Goal: Task Accomplishment & Management: Complete application form

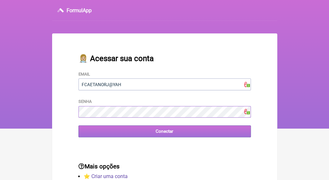
click at [151, 135] on input "Conectar" at bounding box center [164, 131] width 172 height 12
type input "[EMAIL_ADDRESS][DOMAIN_NAME]"
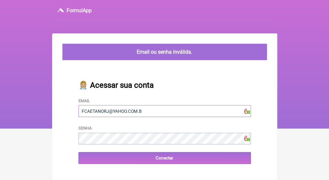
type input "FCAETANORJ@YAHOO.COM.BR"
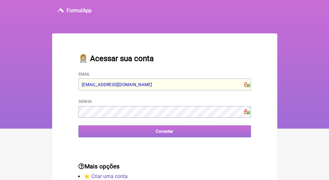
click at [152, 131] on input "Conectar" at bounding box center [164, 131] width 172 height 12
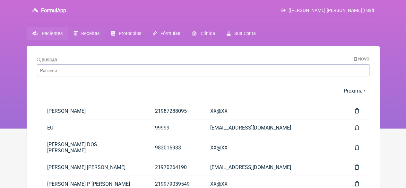
click at [91, 32] on span "Receitas" at bounding box center [90, 33] width 18 height 5
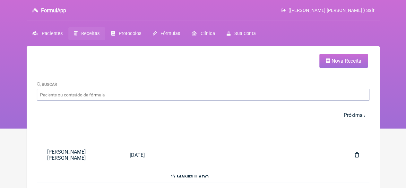
click at [328, 63] on span "Nova Receita" at bounding box center [347, 61] width 30 height 6
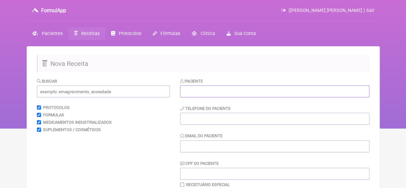
click at [232, 87] on input "text" at bounding box center [275, 91] width 190 height 12
paste input "[PERSON_NAME]"
type input "[PERSON_NAME]"
click at [210, 116] on input "tel" at bounding box center [275, 119] width 190 height 12
click at [206, 149] on input "Email do Paciente" at bounding box center [275, 146] width 190 height 12
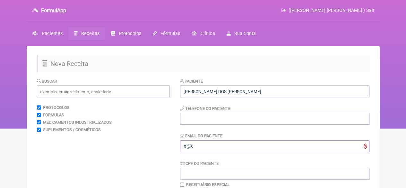
type input "X@X"
click at [189, 119] on input "tel" at bounding box center [275, 119] width 190 height 12
type input "21"
click at [110, 93] on input "text" at bounding box center [103, 91] width 133 height 12
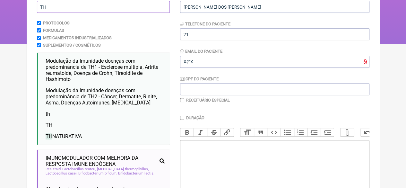
scroll to position [96, 0]
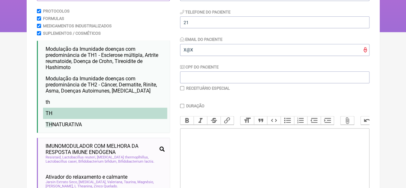
type input "TH"
click at [59, 118] on li "TH" at bounding box center [105, 113] width 124 height 11
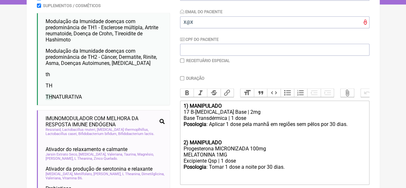
scroll to position [161, 0]
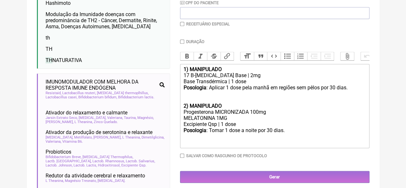
click at [180, 43] on form "Buscar TH Protocolos Formulas Medicamentos Industrializados Suplementos / Cosmé…" at bounding box center [203, 121] width 333 height 409
click at [181, 43] on input "Duração" at bounding box center [182, 42] width 4 height 4
checkbox input "true"
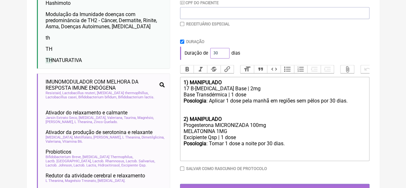
drag, startPoint x: 217, startPoint y: 51, endPoint x: 206, endPoint y: 57, distance: 12.7
click at [206, 56] on div "Duração de 30 dias" at bounding box center [275, 53] width 190 height 13
type input "60"
click at [248, 53] on div "Duração de 60 dias" at bounding box center [275, 53] width 190 height 13
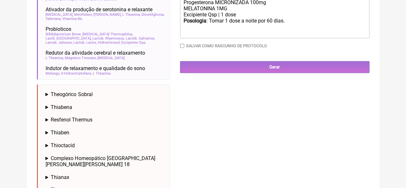
scroll to position [289, 0]
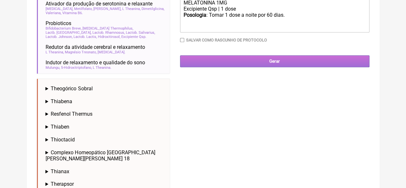
click at [267, 67] on input "Gerar" at bounding box center [275, 61] width 190 height 12
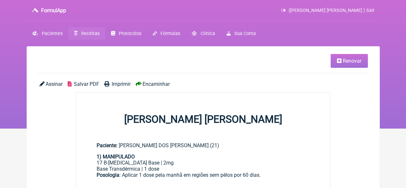
click at [112, 84] on span "Imprimir" at bounding box center [121, 84] width 19 height 6
click at [84, 32] on span "Receitas" at bounding box center [90, 33] width 18 height 5
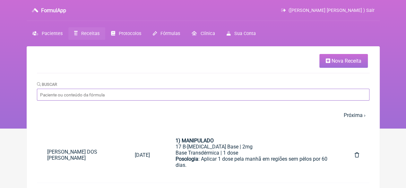
click at [85, 99] on input "Buscar" at bounding box center [203, 95] width 333 height 12
paste input "ERICA GIORI CUNHA DE SANT ANNA"
type input "ERICA GIORI CUNHA DE SANT ANNA"
click at [123, 97] on input "ERICA GIORI CUNHA DE SANT ANNA" at bounding box center [203, 95] width 333 height 12
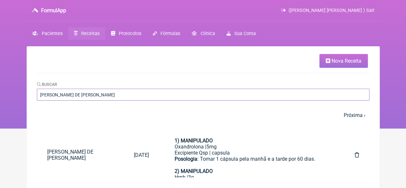
drag, startPoint x: 119, startPoint y: 96, endPoint x: 77, endPoint y: 95, distance: 42.1
click at [77, 95] on input "ERICA GIORI CUNHA DE SANT ANNA" at bounding box center [203, 95] width 333 height 12
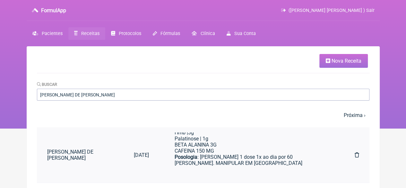
scroll to position [52, 0]
click at [344, 60] on span "Nova Receita" at bounding box center [347, 61] width 30 height 6
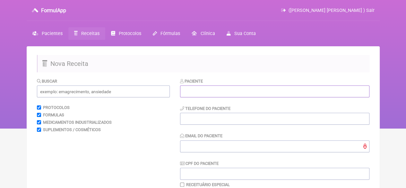
click at [216, 93] on input "text" at bounding box center [275, 91] width 190 height 12
paste input "[PERSON_NAME]"
type input "[PERSON_NAME]"
click at [129, 94] on input "text" at bounding box center [103, 91] width 133 height 12
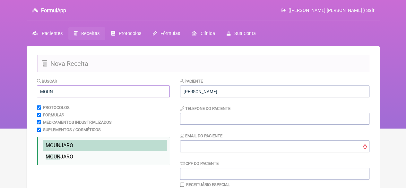
type input "MOUN"
click at [52, 144] on span "MOUN" at bounding box center [53, 145] width 15 height 6
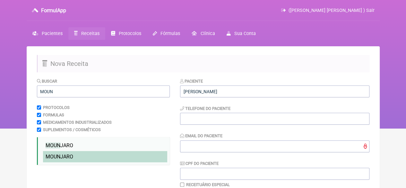
click at [58, 155] on span "MOUN" at bounding box center [53, 157] width 15 height 6
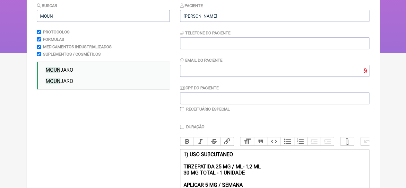
scroll to position [68, 0]
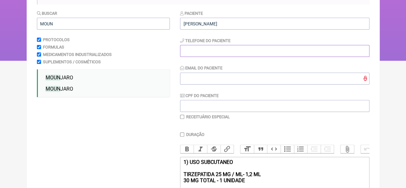
click at [193, 51] on input "tel" at bounding box center [275, 51] width 190 height 12
type input "21"
click at [193, 82] on input "Email do Paciente" at bounding box center [275, 79] width 190 height 12
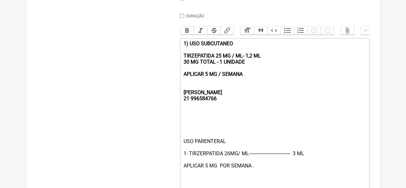
scroll to position [196, 0]
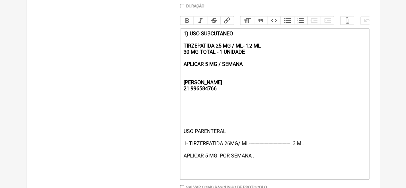
type input "X@X"
click at [297, 150] on div "USO PARENTERAL 1- TIRZERPATIDA 26MG/ ML-------------------------------- 3 ML AP…" at bounding box center [274, 152] width 182 height 49
drag, startPoint x: 256, startPoint y: 72, endPoint x: 170, endPoint y: 34, distance: 94.6
click at [170, 34] on form "Buscar MOUN Protocolos Formulas Medicamentos Industrializados Suplementos / Cos…" at bounding box center [203, 47] width 333 height 333
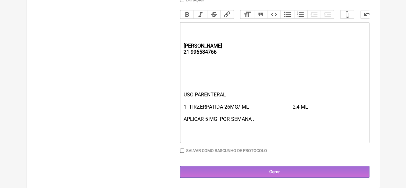
scroll to position [209, 0]
click at [206, 118] on div "USO PARENTERAL 1- TIRZERPATIDA 26MG/ ML-------------------------------- 2,4 ML …" at bounding box center [274, 116] width 182 height 49
type trix-editor "<div><strong><br><br><br>[PERSON_NAME];<br>21 996584766</strong></div><div><br>…"
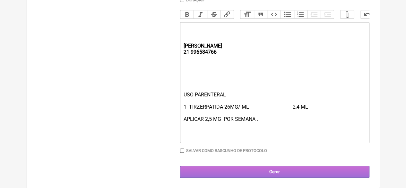
click at [236, 174] on input "Gerar" at bounding box center [275, 172] width 190 height 12
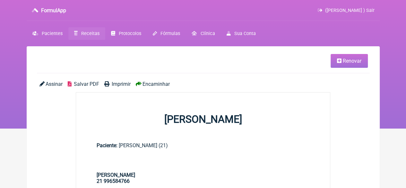
click at [113, 82] on span "Imprimir" at bounding box center [121, 84] width 19 height 6
click at [342, 61] on link "Renovar" at bounding box center [349, 61] width 37 height 14
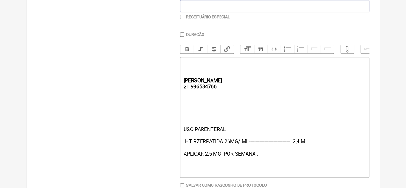
scroll to position [193, 0]
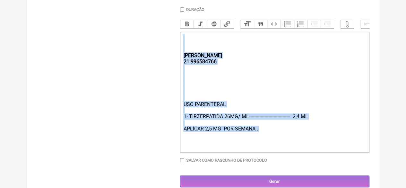
drag, startPoint x: 265, startPoint y: 139, endPoint x: 180, endPoint y: 49, distance: 123.8
click at [181, 49] on trix-editor "REBECCA 21 996584766 USO PARENTERAL 1- TIRZERPATIDA 26MG/ ML-------------------…" at bounding box center [275, 92] width 190 height 121
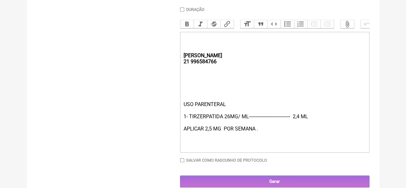
type trix-editor "<div><strong><br></strong><br><br><br></div>"
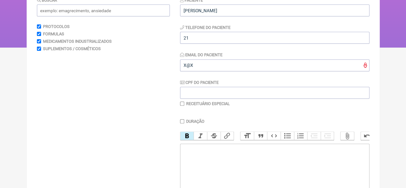
scroll to position [0, 0]
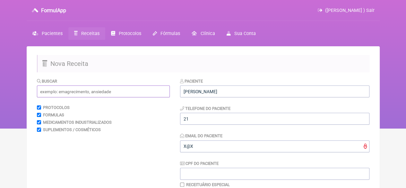
click at [73, 90] on input "text" at bounding box center [103, 91] width 133 height 12
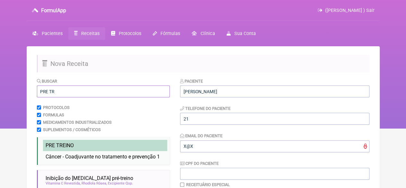
type input "PRE TR"
click at [59, 148] on span "PRE TR" at bounding box center [54, 145] width 17 height 6
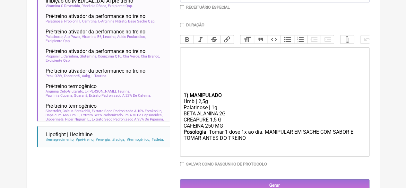
scroll to position [197, 0]
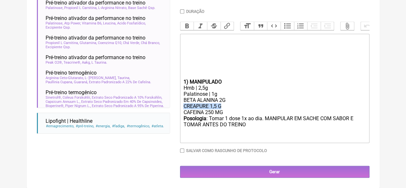
drag, startPoint x: 224, startPoint y: 107, endPoint x: 180, endPoint y: 105, distance: 43.7
click at [180, 105] on form "Buscar PRE TR Protocolos Formulas Medicamentos Industrializados Suplementos / C…" at bounding box center [203, 32] width 333 height 291
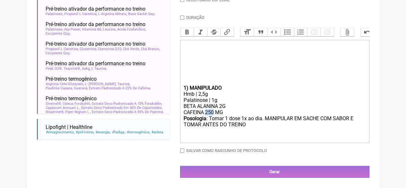
drag, startPoint x: 213, startPoint y: 112, endPoint x: 206, endPoint y: 112, distance: 7.1
click at [206, 112] on div "BETA ALANINA 2G CAFEINA 250 MG" at bounding box center [274, 109] width 182 height 12
type trix-editor "<div><strong><br></strong><br><br><br></div><div><br><br><br></div><div><strong…"
click at [182, 15] on input "Duração" at bounding box center [182, 17] width 4 height 4
checkbox input "true"
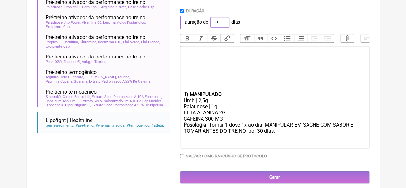
drag, startPoint x: 218, startPoint y: 23, endPoint x: 204, endPoint y: 25, distance: 13.9
click at [206, 24] on div "Duração de 30 dias" at bounding box center [275, 22] width 190 height 13
type input "60"
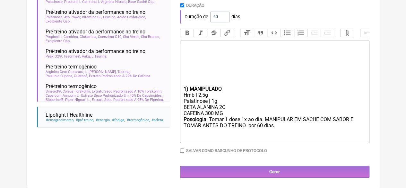
scroll to position [204, 0]
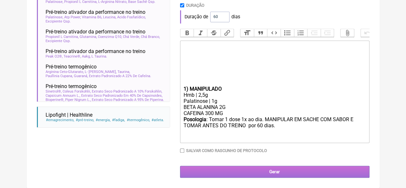
click at [242, 171] on input "Gerar" at bounding box center [275, 172] width 190 height 12
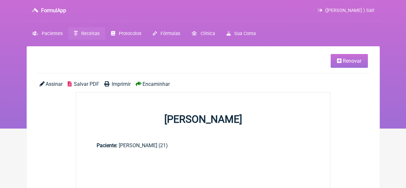
click at [110, 85] on link "Imprimir" at bounding box center [117, 84] width 26 height 6
drag, startPoint x: 84, startPoint y: 34, endPoint x: 85, endPoint y: 46, distance: 11.7
click at [84, 34] on span "Receitas" at bounding box center [90, 33] width 18 height 5
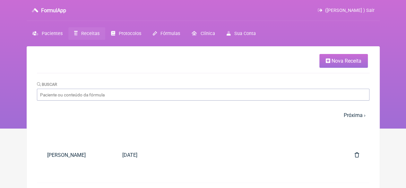
drag, startPoint x: 336, startPoint y: 59, endPoint x: 303, endPoint y: 70, distance: 34.7
click at [337, 59] on span "Nova Receita" at bounding box center [347, 61] width 30 height 6
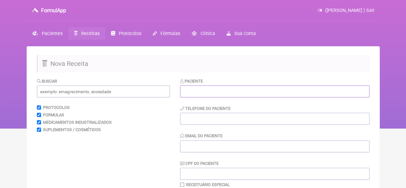
click at [199, 89] on input "text" at bounding box center [275, 91] width 190 height 12
paste input "[PERSON_NAME]"
type input "[PERSON_NAME]"
click at [195, 119] on input "tel" at bounding box center [275, 119] width 190 height 12
type input "21"
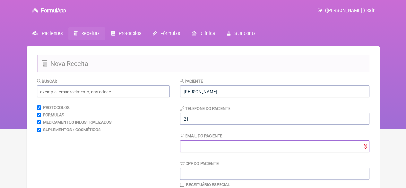
click at [200, 141] on input "Email do Paciente" at bounding box center [275, 146] width 190 height 12
type input "X@x"
click at [105, 93] on input "text" at bounding box center [103, 91] width 133 height 12
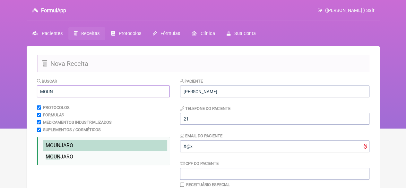
type input "MOUN"
click at [67, 145] on span "MOUN JARO" at bounding box center [60, 145] width 28 height 6
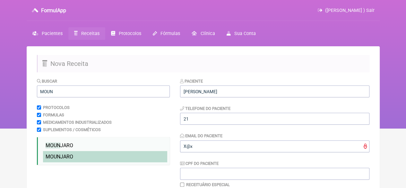
click at [66, 157] on span "MOUN JARO" at bounding box center [60, 157] width 28 height 6
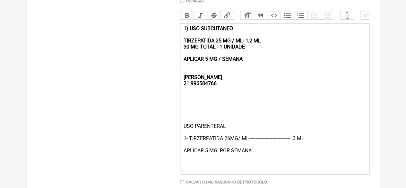
scroll to position [200, 0]
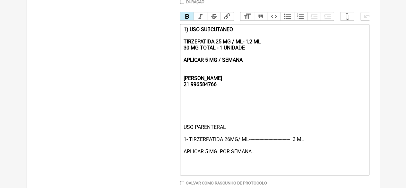
drag, startPoint x: 248, startPoint y: 67, endPoint x: 179, endPoint y: 33, distance: 76.6
click at [179, 33] on form "Buscar MOUN Protocolos Formulas Medicamentos Industrializados Suplementos / Cos…" at bounding box center [203, 43] width 333 height 333
type trix-editor "<div><strong><br><br><br>REBECCA&nbsp;<br>21 996584766</strong></div><div><br><…"
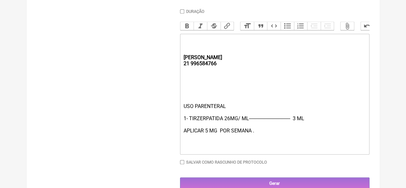
scroll to position [209, 0]
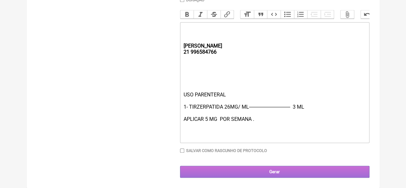
click at [258, 172] on input "Gerar" at bounding box center [275, 172] width 190 height 12
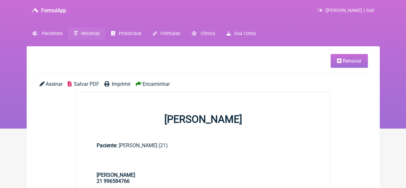
click at [121, 83] on span "Imprimir" at bounding box center [121, 84] width 19 height 6
click at [348, 55] on link "Renovar" at bounding box center [349, 61] width 37 height 14
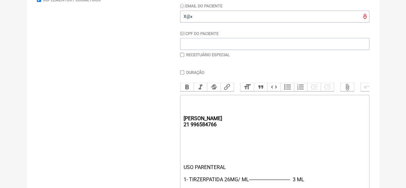
scroll to position [161, 0]
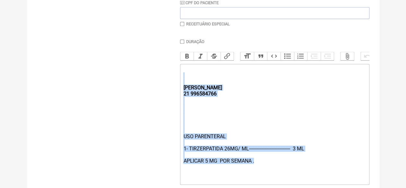
drag, startPoint x: 260, startPoint y: 168, endPoint x: 183, endPoint y: 89, distance: 110.4
click at [183, 89] on trix-editor "REBECCA 21 996584766 USO PARENTERAL 1- TIRZERPATIDA 26MG/ ML-------------------…" at bounding box center [275, 124] width 190 height 121
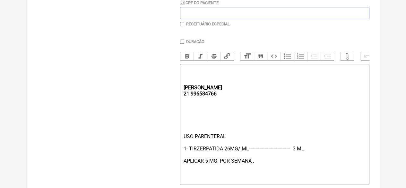
type trix-editor "<div><strong><br><br></strong><br><br><br><br></div>"
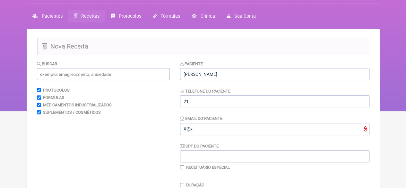
scroll to position [0, 0]
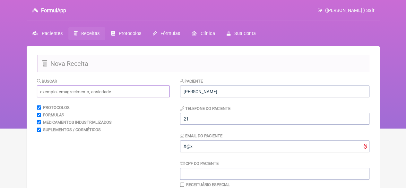
click at [55, 88] on input "text" at bounding box center [103, 91] width 133 height 12
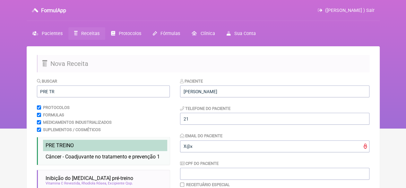
click at [64, 146] on span "PRE TR EINO" at bounding box center [60, 145] width 28 height 6
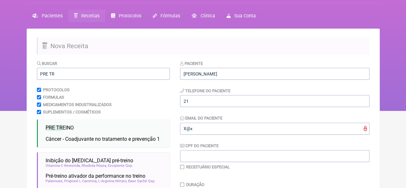
scroll to position [17, 0]
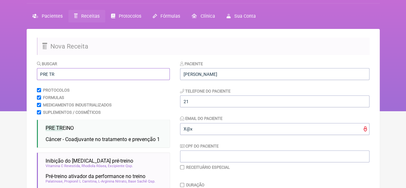
drag, startPoint x: 57, startPoint y: 76, endPoint x: 21, endPoint y: 75, distance: 36.0
click at [21, 75] on div "FormulApp (Flavio Caldas Caetano ) Sair Pacientes Receitas Protocolos Fórmulas …" at bounding box center [203, 47] width 406 height 128
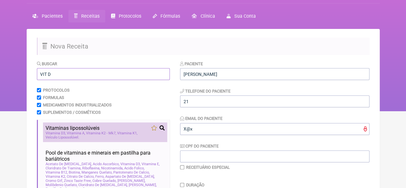
type input "VIT D"
click at [92, 128] on span "Vitaminas lipossolúveis" at bounding box center [73, 128] width 54 height 6
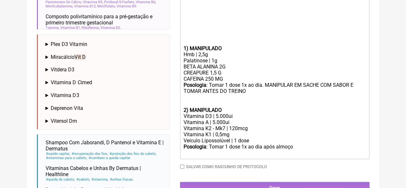
scroll to position [248, 0]
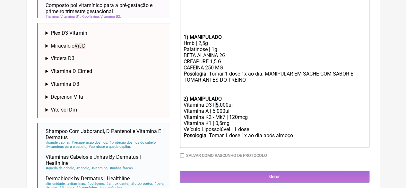
click at [216, 108] on div "Vitamina D3 | 5.000ui" at bounding box center [274, 105] width 182 height 6
click at [213, 114] on div "Vitamina A | 5.000ui" at bounding box center [274, 111] width 182 height 6
click at [183, 40] on strong "1) MANIPULADO" at bounding box center [202, 37] width 38 height 6
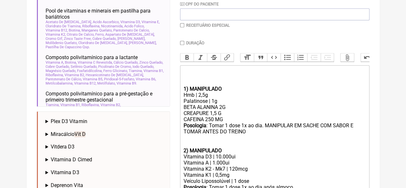
scroll to position [151, 0]
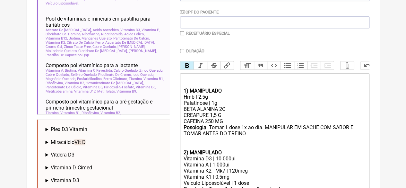
type trix-editor "<div><strong><br>1) MANIPULADO</strong></div><div>Hmb | 2,5g</div><div>Palatino…"
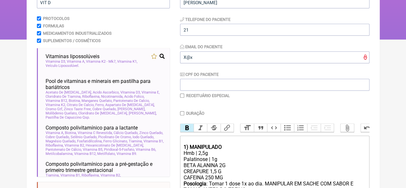
scroll to position [23, 0]
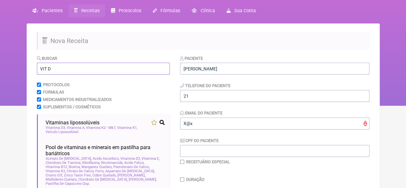
drag, startPoint x: 54, startPoint y: 69, endPoint x: 10, endPoint y: 73, distance: 44.4
click at [10, 73] on div "FormulApp (Flavio Caldas Caetano ) Sair Pacientes Receitas Protocolos Fórmulas …" at bounding box center [203, 41] width 406 height 128
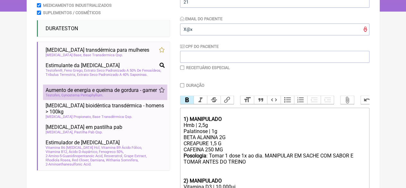
scroll to position [119, 0]
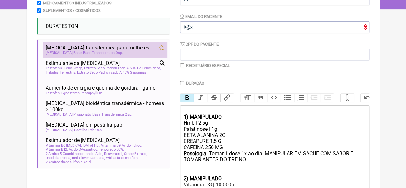
type input "TESTO"
click at [90, 49] on span "Testosterona transdérmica para mulheres" at bounding box center [98, 48] width 104 height 6
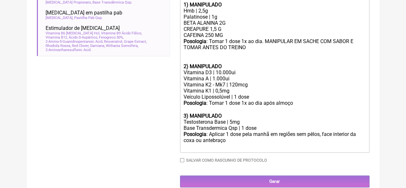
scroll to position [236, 0]
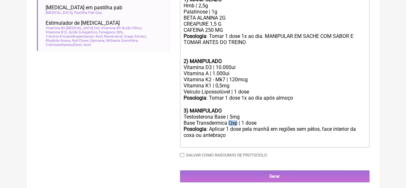
drag, startPoint x: 237, startPoint y: 131, endPoint x: 231, endPoint y: 131, distance: 5.8
click at [231, 126] on div "Base Transdermica Qsp | 1 dose" at bounding box center [274, 123] width 182 height 6
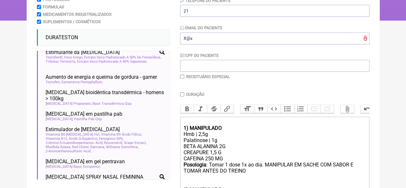
scroll to position [32, 0]
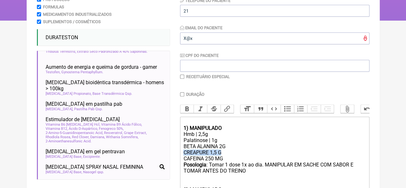
drag, startPoint x: 225, startPoint y: 160, endPoint x: 179, endPoint y: 158, distance: 46.9
click at [179, 158] on form "Buscar TESTO Protocolos Formulas Medicamentos Industrializados Suplementos / Co…" at bounding box center [203, 140] width 333 height 341
click at [238, 154] on div "BETA ALANINA 2G CREAPURE 1,5 G CAFEINA 250 MG" at bounding box center [274, 152] width 182 height 18
drag, startPoint x: 225, startPoint y: 164, endPoint x: 180, endPoint y: 163, distance: 45.6
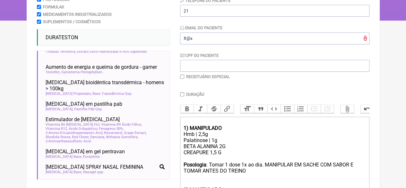
type trix-editor "<div><strong><br>1) MANIPULADO</strong></div><div>Hmb | 2,5g</div><div>Palatino…"
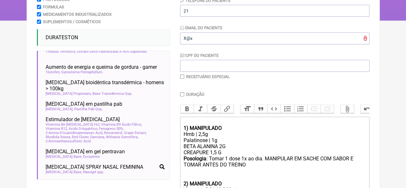
click at [182, 93] on input "Duração" at bounding box center [182, 94] width 4 height 4
checkbox input "true"
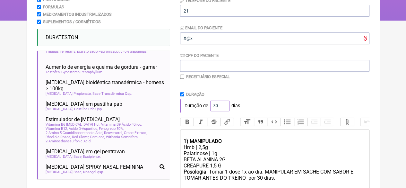
drag, startPoint x: 217, startPoint y: 106, endPoint x: 207, endPoint y: 107, distance: 10.0
click at [207, 107] on div "Duração de 30 dias" at bounding box center [275, 105] width 190 height 13
type input "60"
click at [260, 105] on div "Duração de 60 dias" at bounding box center [275, 105] width 190 height 13
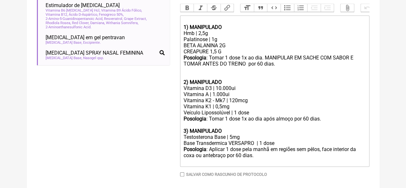
scroll to position [236, 0]
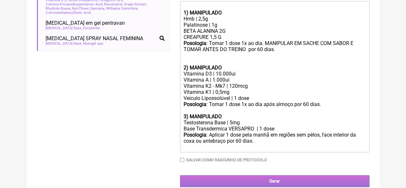
click at [260, 184] on input "Gerar" at bounding box center [275, 181] width 190 height 12
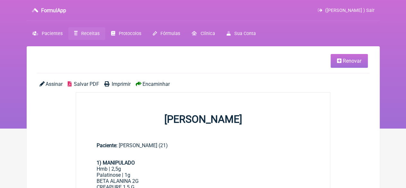
click at [112, 82] on span "Imprimir" at bounding box center [121, 84] width 19 height 6
click at [82, 32] on span "Receitas" at bounding box center [90, 33] width 18 height 5
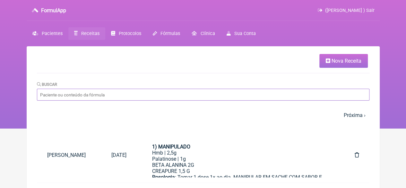
click at [112, 92] on input "Buscar" at bounding box center [203, 95] width 333 height 12
paste input "[PERSON_NAME] DOS [PERSON_NAME]"
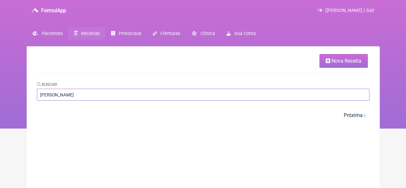
type input "[PERSON_NAME] DOS [PERSON_NAME]"
click at [334, 59] on span "Nova Receita" at bounding box center [347, 61] width 30 height 6
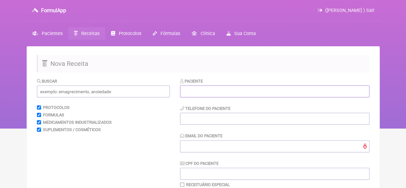
click at [217, 87] on input "text" at bounding box center [275, 91] width 190 height 12
paste input "[PERSON_NAME] DOS [PERSON_NAME]"
type input "[PERSON_NAME] DOS [PERSON_NAME]"
click at [208, 122] on input "tel" at bounding box center [275, 119] width 190 height 12
type input "21"
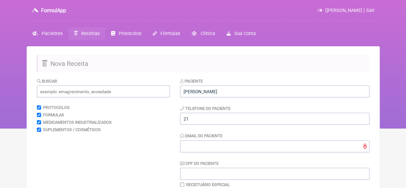
click at [203, 153] on div "Paciente LEVI DOS SANTOS CORREA Telefone do Paciente 21 Email do Paciente CPF d…" at bounding box center [275, 133] width 190 height 110
click at [203, 148] on input "Email do Paciente" at bounding box center [275, 146] width 190 height 12
type input "X@X"
click at [84, 90] on input "text" at bounding box center [103, 91] width 133 height 12
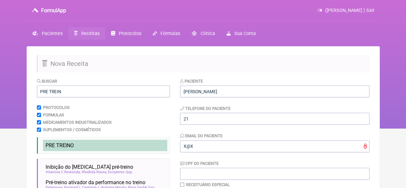
click at [67, 147] on span "PRE TREIN" at bounding box center [58, 145] width 25 height 6
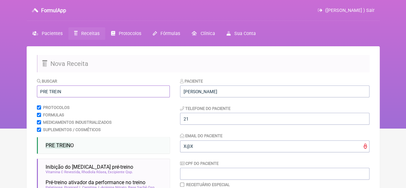
drag, startPoint x: 60, startPoint y: 92, endPoint x: 6, endPoint y: 95, distance: 54.3
click at [10, 95] on div "FormulApp (Flavio Caldas Caetano ) Sair Pacientes Receitas Protocolos Fórmulas …" at bounding box center [203, 64] width 406 height 128
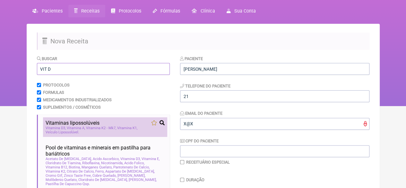
scroll to position [32, 0]
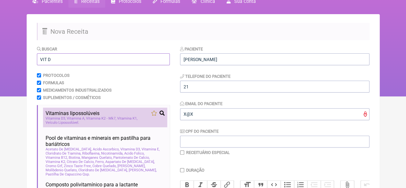
type input "VIT D"
click at [79, 113] on span "Vitaminas lipossolúveis" at bounding box center [73, 113] width 54 height 6
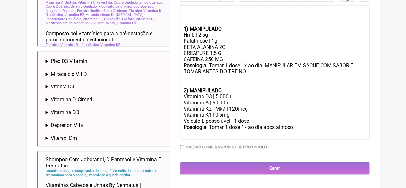
scroll to position [208, 0]
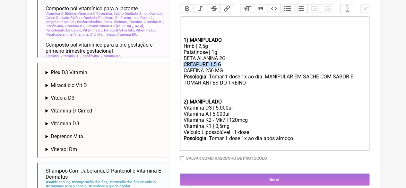
drag, startPoint x: 224, startPoint y: 73, endPoint x: 177, endPoint y: 72, distance: 46.9
click at [178, 72] on form "Buscar VIT D Protocolos Formulas Medicamentos Industrializados Suplementos / Co…" at bounding box center [203, 55] width 333 height 370
drag, startPoint x: 225, startPoint y: 77, endPoint x: 176, endPoint y: 75, distance: 49.2
click at [177, 75] on form "Buscar VIT D Protocolos Formulas Medicamentos Industrializados Suplementos / Co…" at bounding box center [203, 55] width 333 height 370
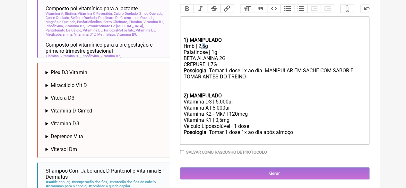
drag, startPoint x: 205, startPoint y: 51, endPoint x: 202, endPoint y: 54, distance: 3.4
click at [203, 49] on div "Hmb | 2,5g" at bounding box center [274, 46] width 182 height 6
click at [216, 105] on div "Vitamina D3 | 5.000ui" at bounding box center [274, 102] width 182 height 6
click at [214, 111] on div "Vitamina A | 5.000ui" at bounding box center [274, 108] width 182 height 6
type trix-editor "<div><br><br><br></div><div><strong>1) MANIPULADO</strong></div><div>Hmb | 2,6g…"
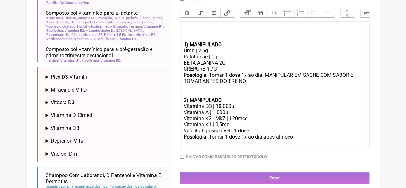
scroll to position [112, 0]
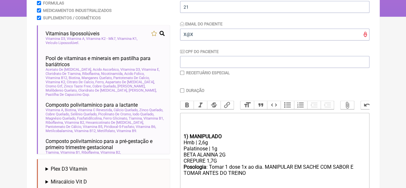
click at [183, 93] on input "Duração" at bounding box center [182, 90] width 4 height 4
checkbox input "true"
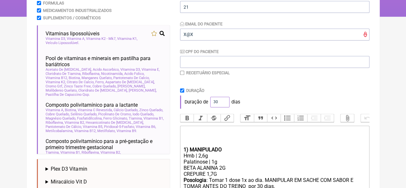
drag, startPoint x: 217, startPoint y: 101, endPoint x: 197, endPoint y: 105, distance: 20.4
click at [199, 105] on div "Duração de 30 dias" at bounding box center [275, 101] width 190 height 13
type input "60"
click at [261, 101] on div "Duração de 60 dias" at bounding box center [275, 101] width 190 height 13
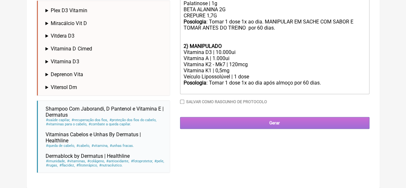
scroll to position [272, 0]
click at [273, 128] on input "Gerar" at bounding box center [275, 123] width 190 height 12
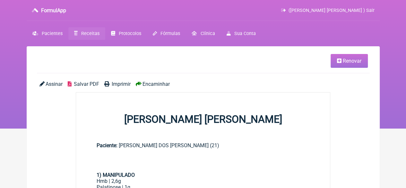
click at [110, 81] on link "Imprimir" at bounding box center [117, 84] width 26 height 6
click at [349, 63] on span "Renovar" at bounding box center [352, 61] width 19 height 6
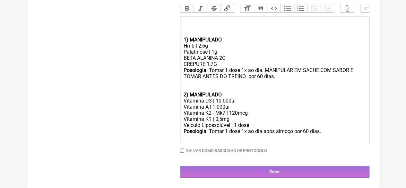
scroll to position [216, 0]
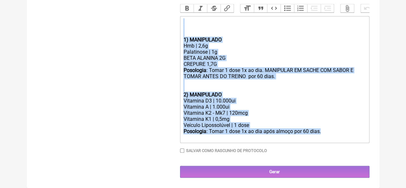
drag, startPoint x: 321, startPoint y: 133, endPoint x: 158, endPoint y: 28, distance: 194.1
click at [158, 28] on form "Buscar Protocolos Formulas Medicamentos Industrializados Suplementos / Cosmétic…" at bounding box center [203, 23] width 333 height 308
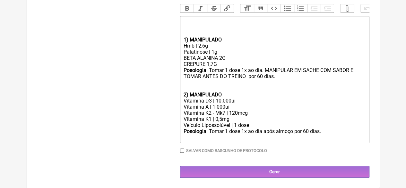
type trix-editor "<div><br><br><br></div>"
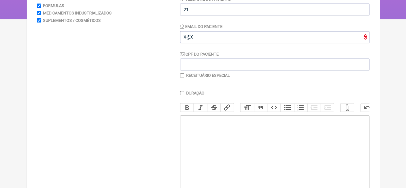
scroll to position [35, 0]
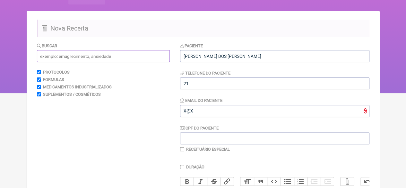
click at [75, 57] on input "text" at bounding box center [103, 56] width 133 height 12
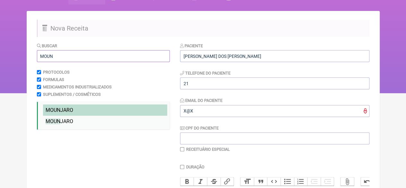
type input "MOUN"
click at [59, 111] on span "MOUN" at bounding box center [53, 110] width 15 height 6
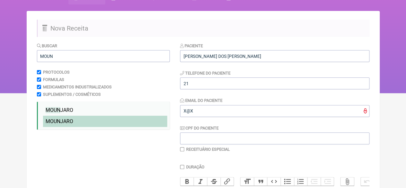
click at [58, 120] on span "MOUN" at bounding box center [53, 121] width 15 height 6
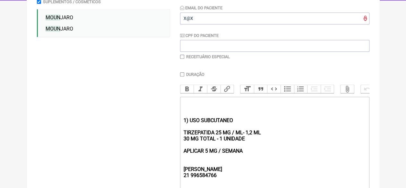
scroll to position [196, 0]
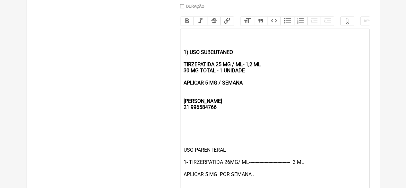
drag, startPoint x: 257, startPoint y: 86, endPoint x: 181, endPoint y: 45, distance: 86.8
click at [181, 45] on trix-editor "1) USO SUBCUTANEO TIRZEPATIDA 25 MG / ML- 1,2 ML 30 MG TOTAL - 1 UNIDADE APLICA…" at bounding box center [275, 114] width 190 height 170
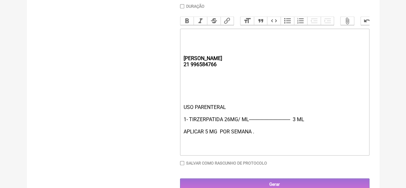
click at [207, 138] on div "USO PARENTERAL 1- TIRZERPATIDA 26MG/ ML-------------------------------- 3 ML AP…" at bounding box center [274, 128] width 182 height 49
type trix-editor "<div><br><strong><br><br><br>[PERSON_NAME];<br>21 996584766</strong></div><div>…"
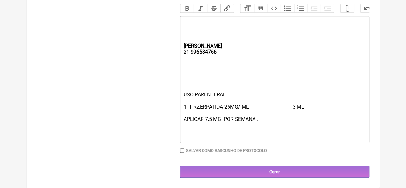
scroll to position [216, 0]
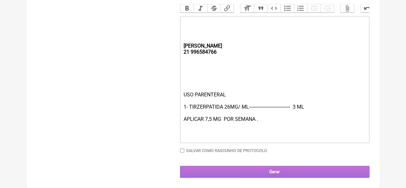
click at [265, 169] on input "Gerar" at bounding box center [275, 172] width 190 height 12
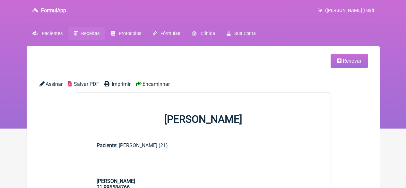
click at [119, 81] on span "Imprimir" at bounding box center [121, 84] width 19 height 6
